Goal: Task Accomplishment & Management: Use online tool/utility

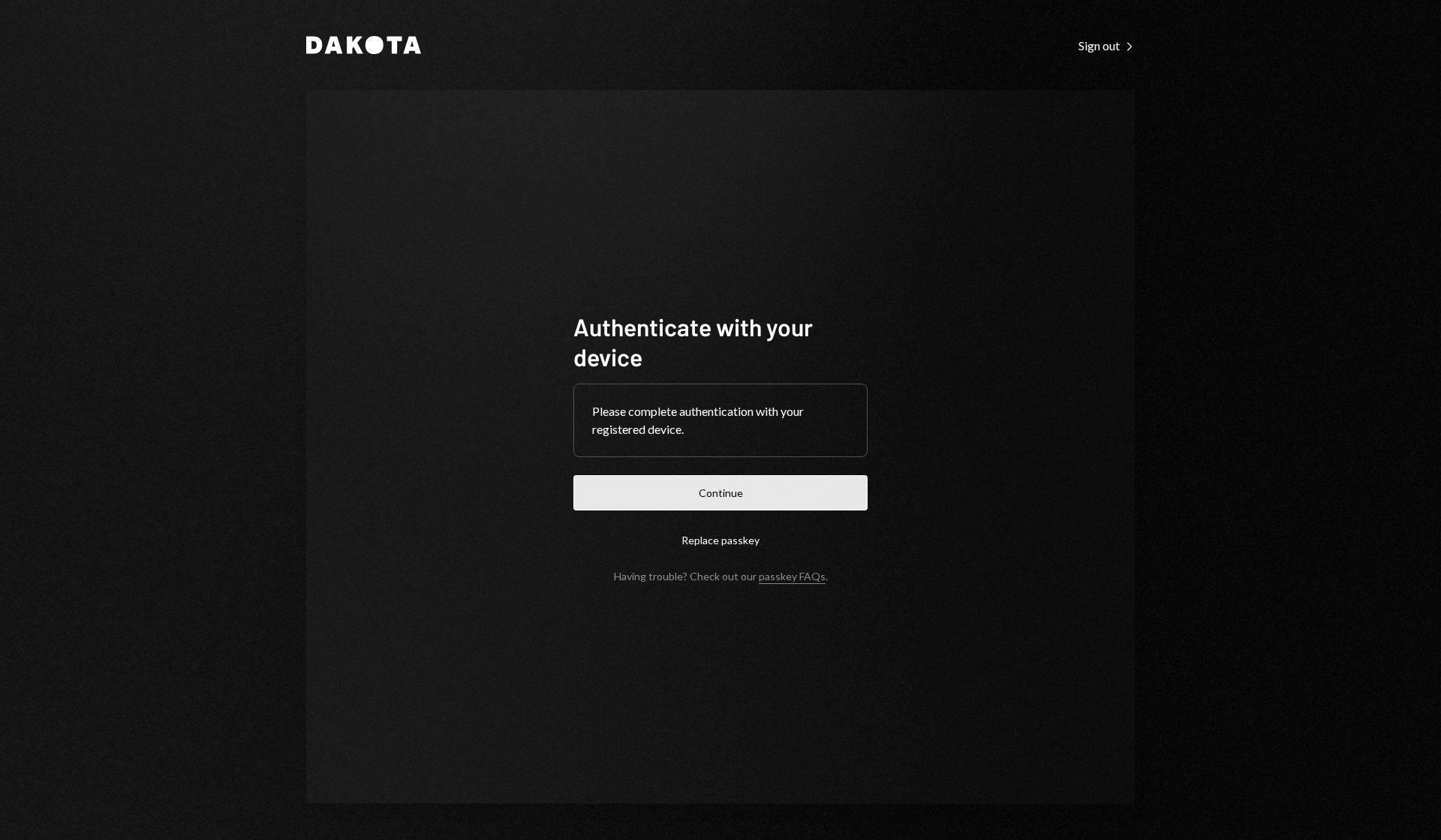
click at [718, 494] on button "Continue" at bounding box center [720, 492] width 295 height 35
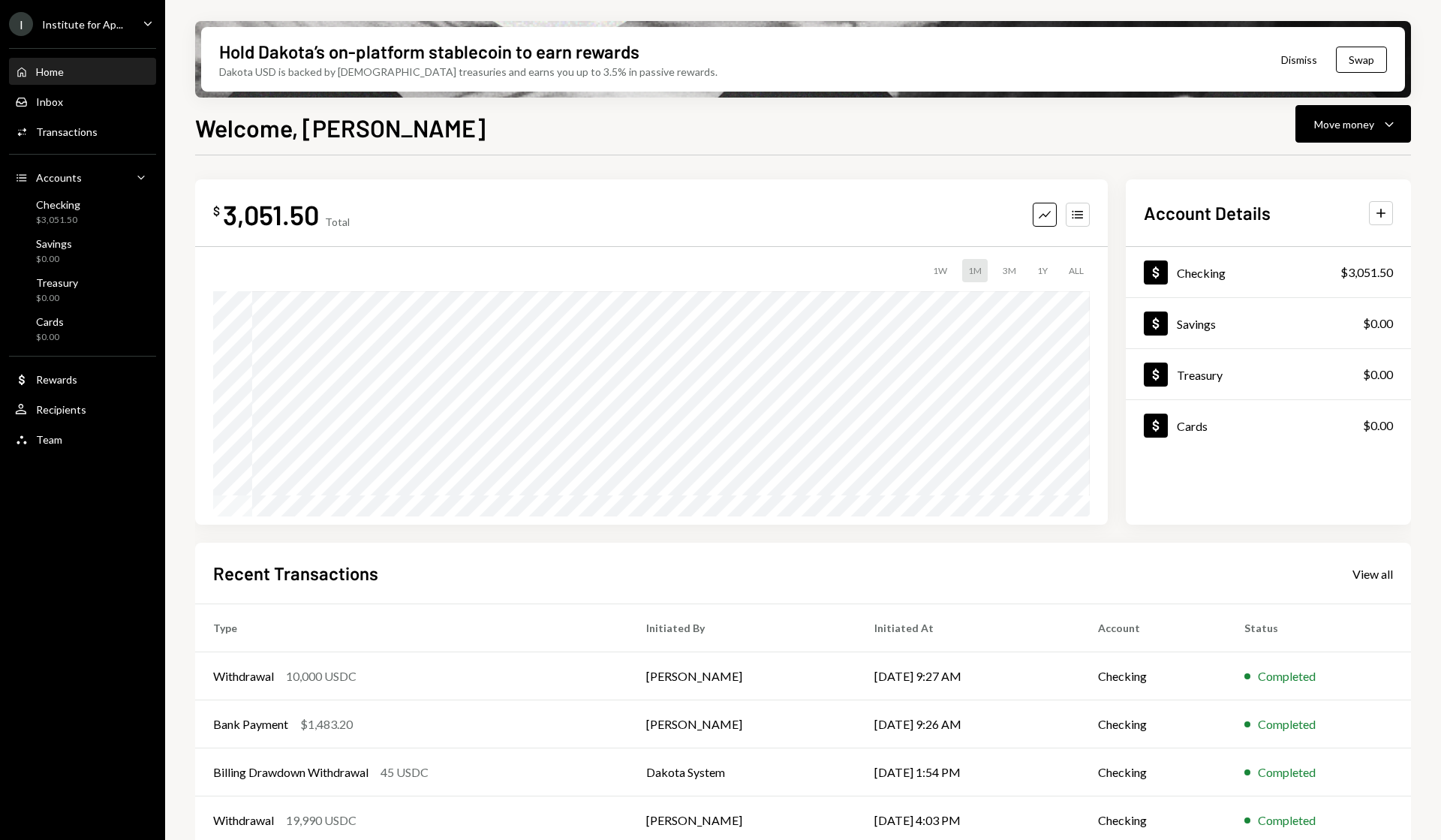
click at [118, 230] on div "Home Home Inbox Inbox Activities Transactions Accounts Accounts Caret Down Chec…" at bounding box center [82, 247] width 165 height 417
click at [86, 216] on div "Checking $3,051.50" at bounding box center [83, 212] width 135 height 29
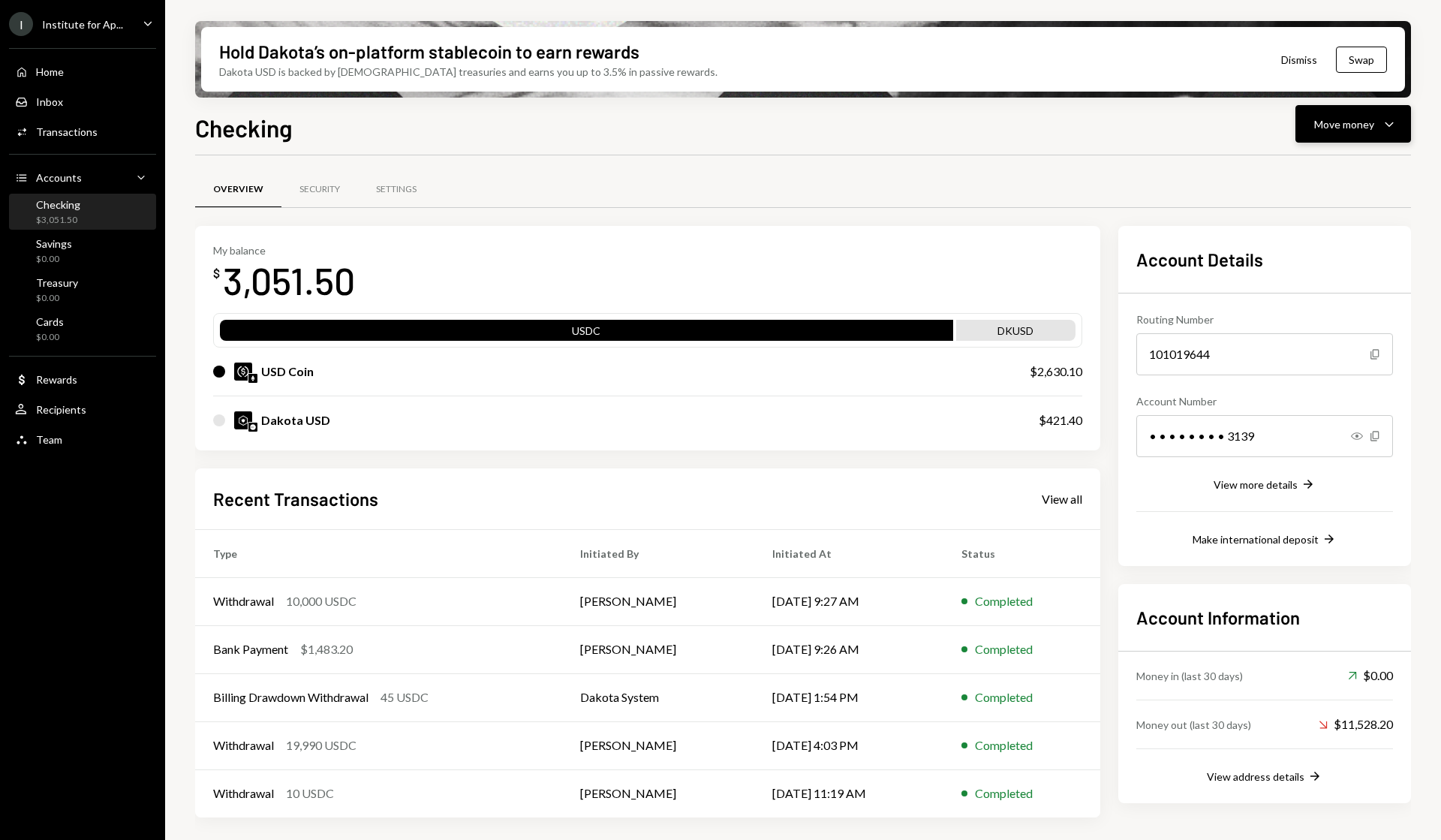
click at [1385, 124] on icon "Caret Down" at bounding box center [1390, 124] width 18 height 18
click at [1314, 230] on div "Deposit" at bounding box center [1342, 237] width 110 height 16
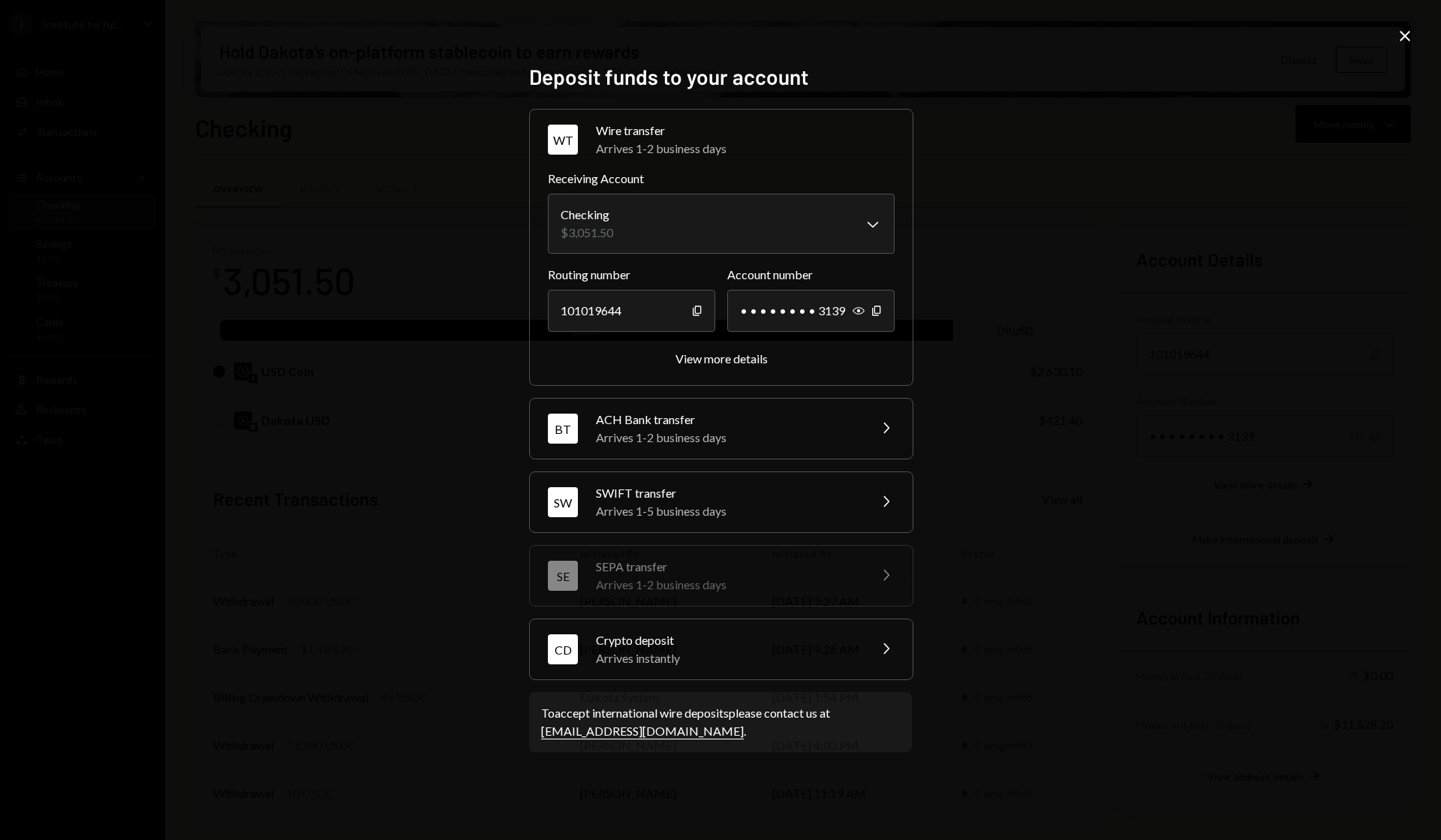
click at [694, 637] on div "Crypto deposit" at bounding box center [728, 640] width 263 height 18
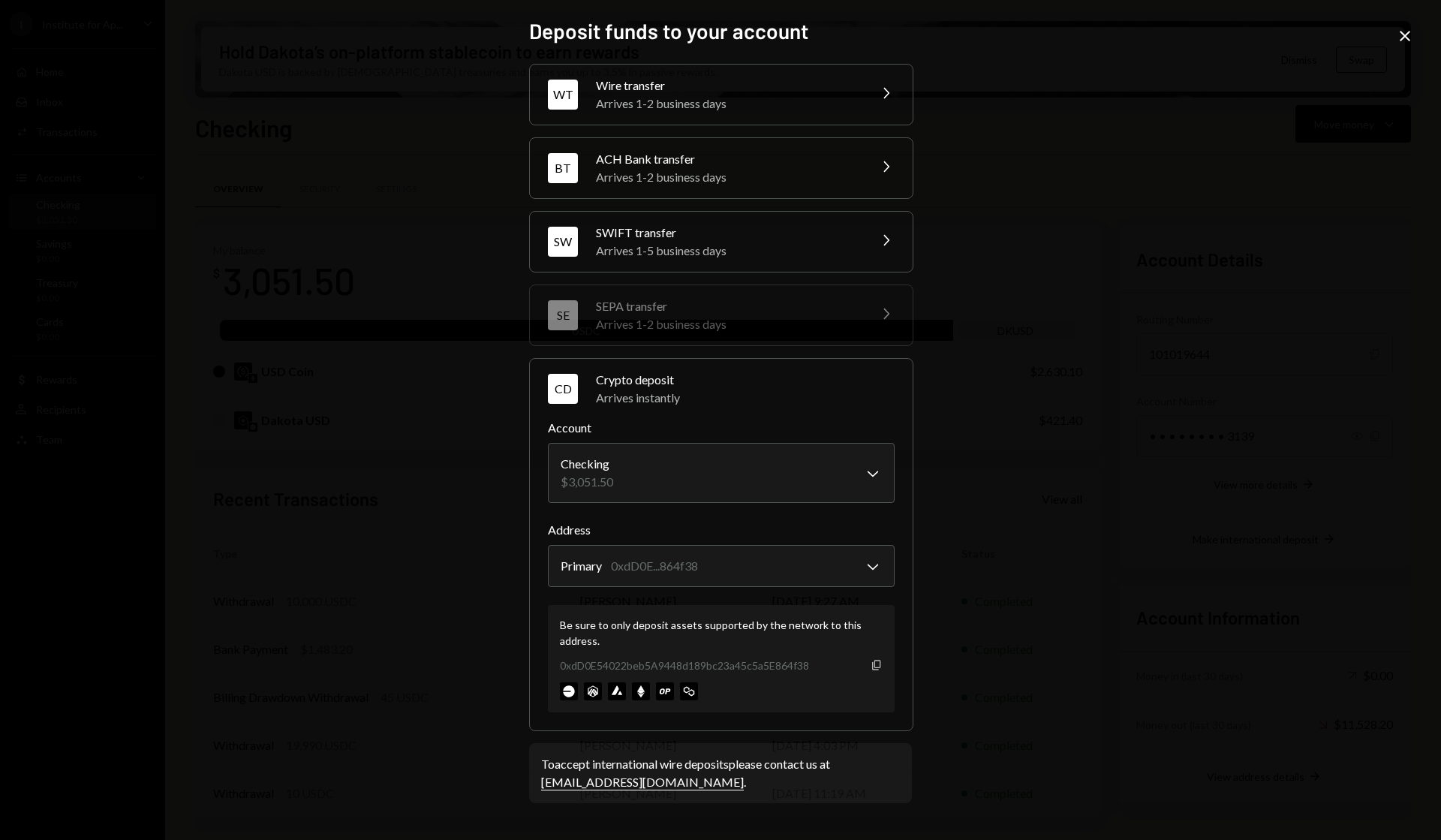
click at [881, 666] on icon "Copy" at bounding box center [876, 664] width 12 height 12
